Goal: Task Accomplishment & Management: Manage account settings

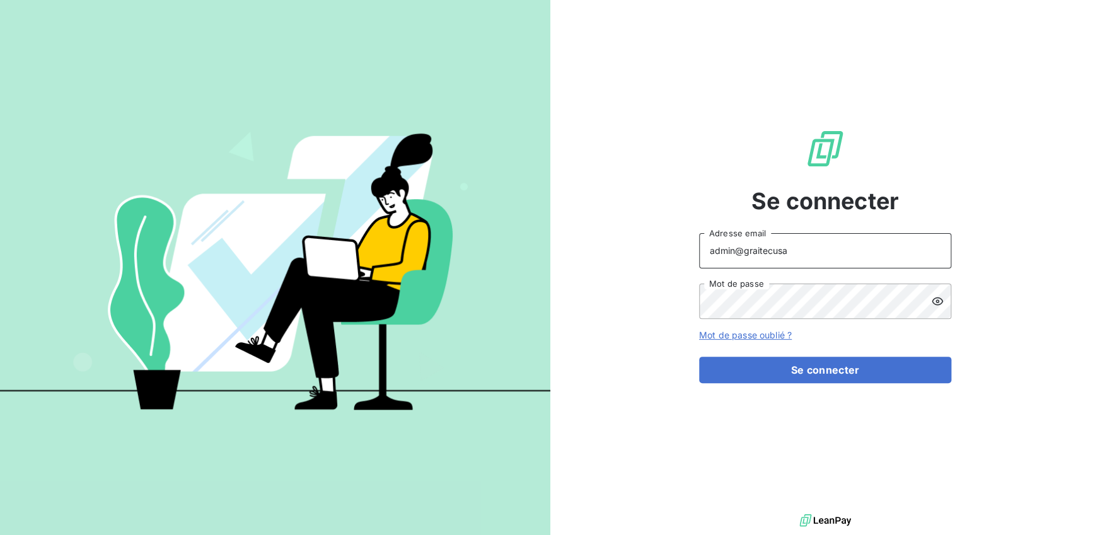
click at [807, 257] on input "admin@graitecusa" at bounding box center [825, 250] width 252 height 35
type input "admin@graiteccanada"
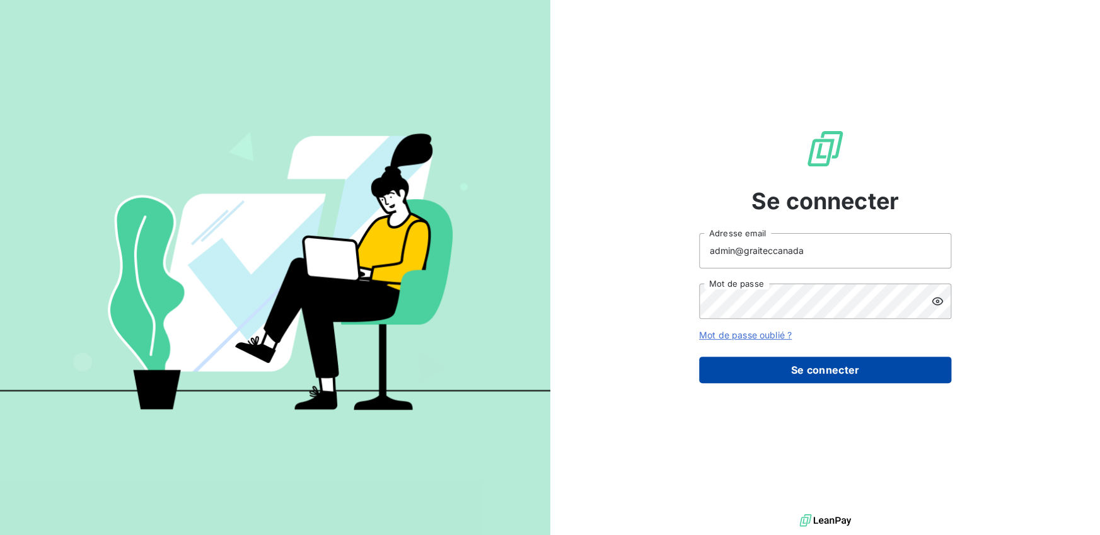
click at [825, 358] on button "Se connecter" at bounding box center [825, 370] width 252 height 26
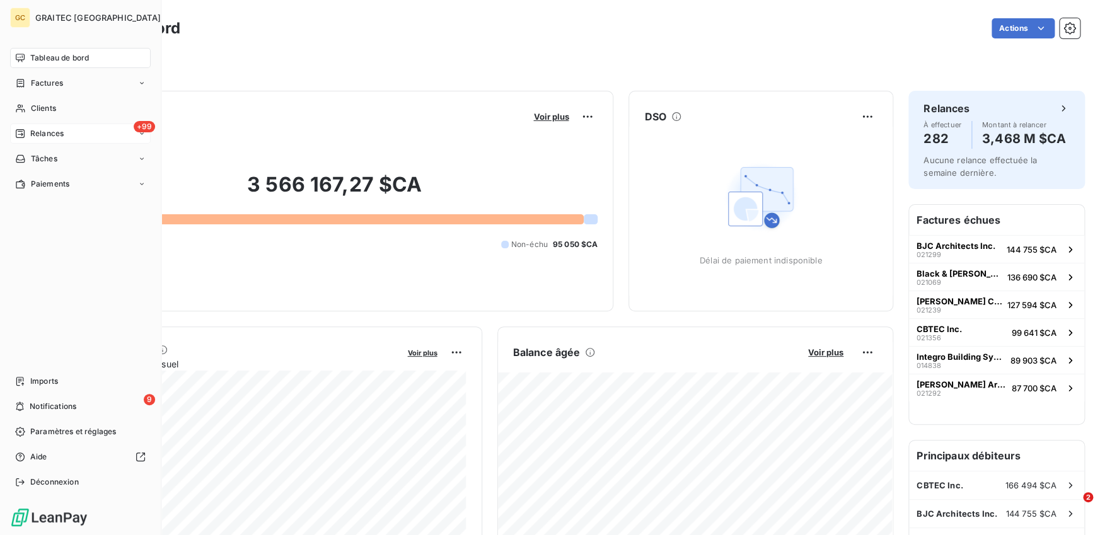
click at [34, 133] on span "Relances" at bounding box center [46, 133] width 33 height 11
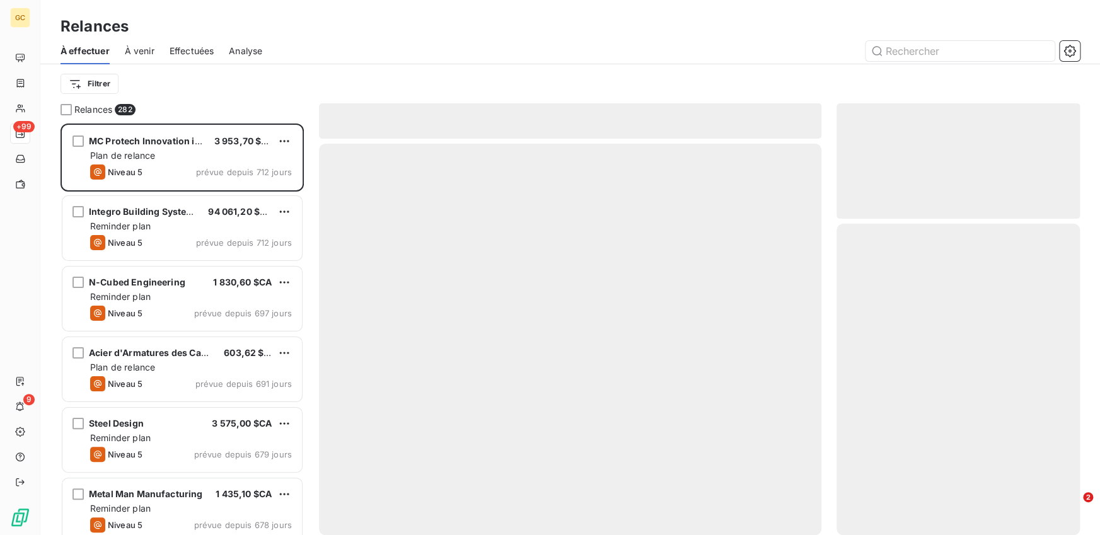
scroll to position [412, 243]
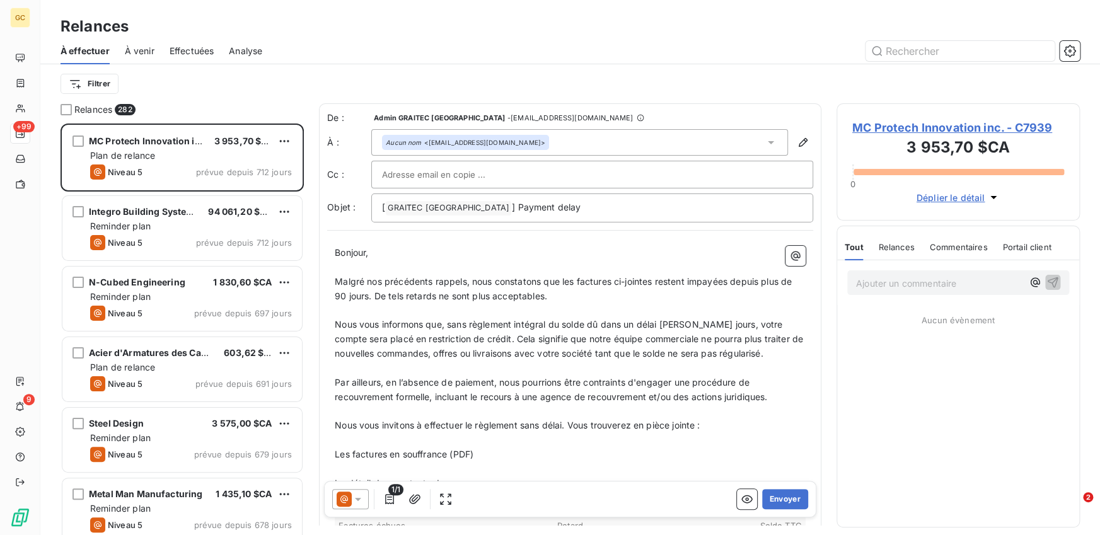
click at [199, 43] on div "Effectuées" at bounding box center [192, 51] width 45 height 26
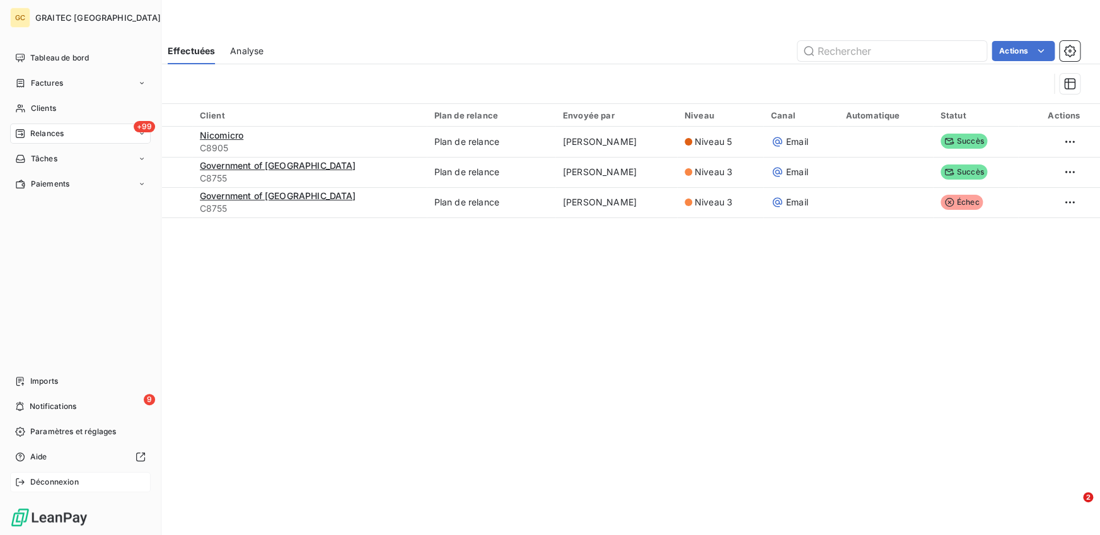
click at [16, 484] on icon at bounding box center [20, 482] width 10 height 10
